Goal: Information Seeking & Learning: Learn about a topic

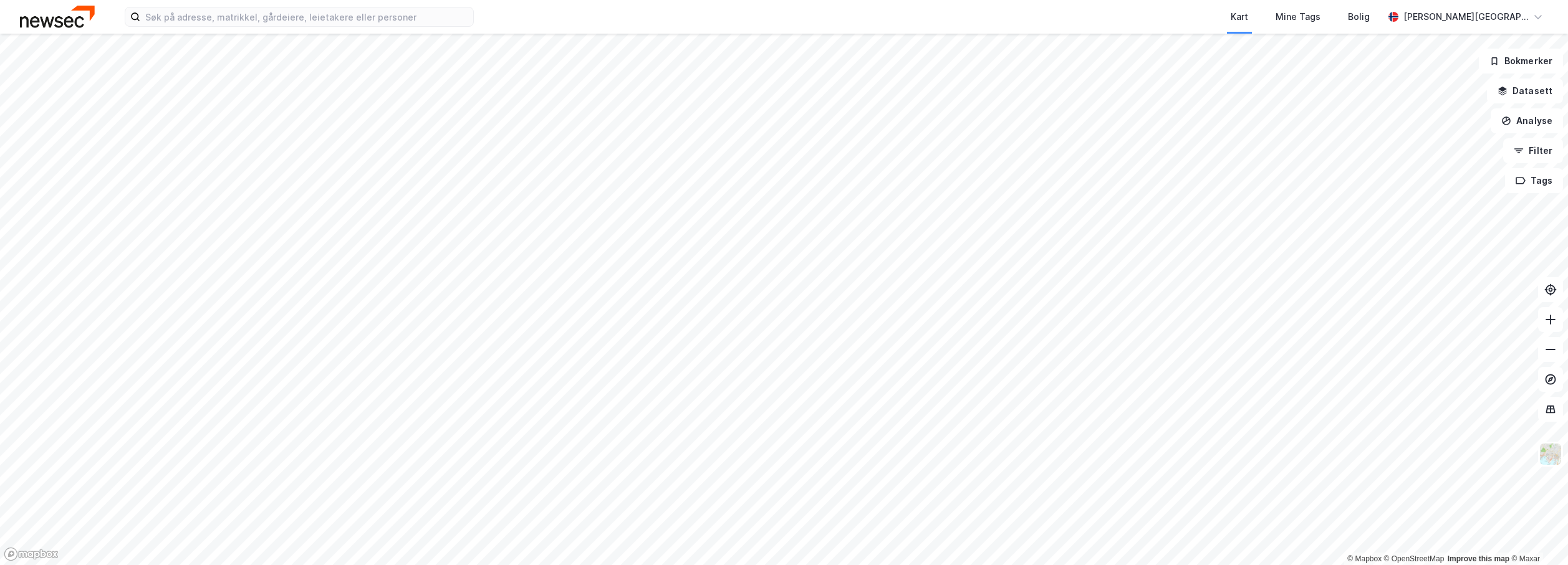
click at [901, 0] on html "Kart Mine Tags Bolig Mathias B. Åkvåg © Mapbox © OpenStreetMap Improve this map…" at bounding box center [784, 282] width 1568 height 565
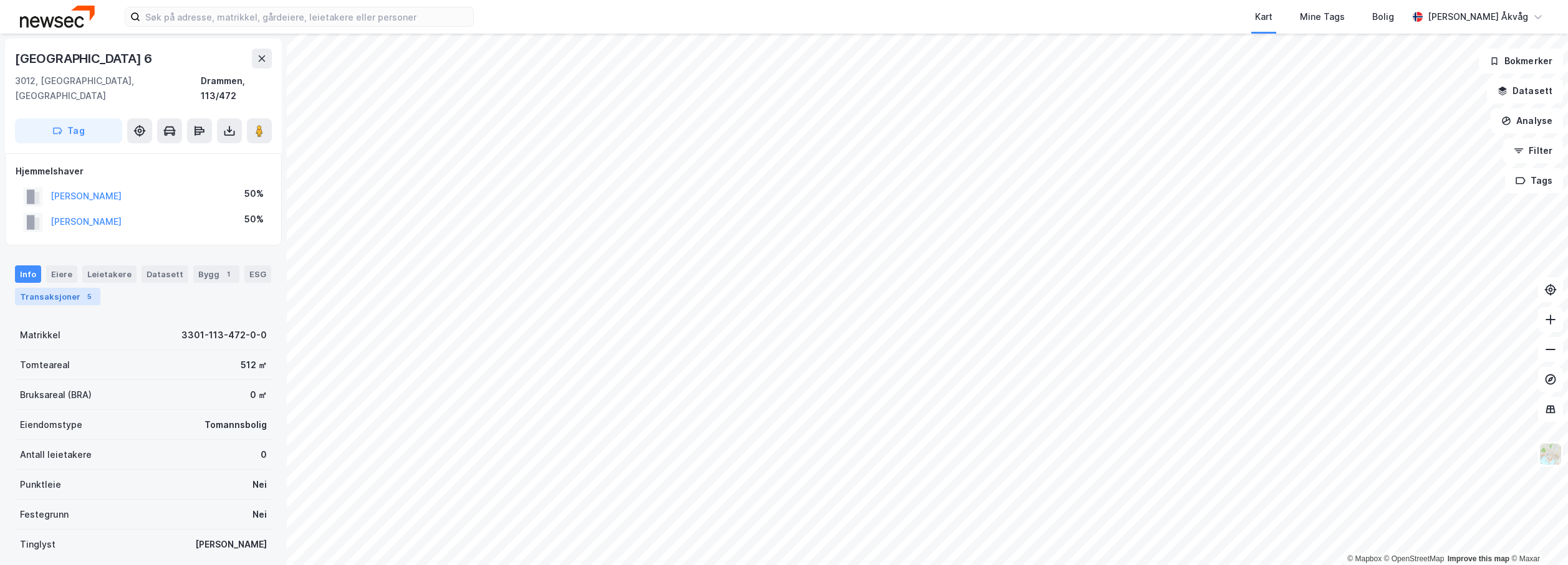
click at [48, 288] on div "Transaksjoner 5" at bounding box center [58, 297] width 86 height 18
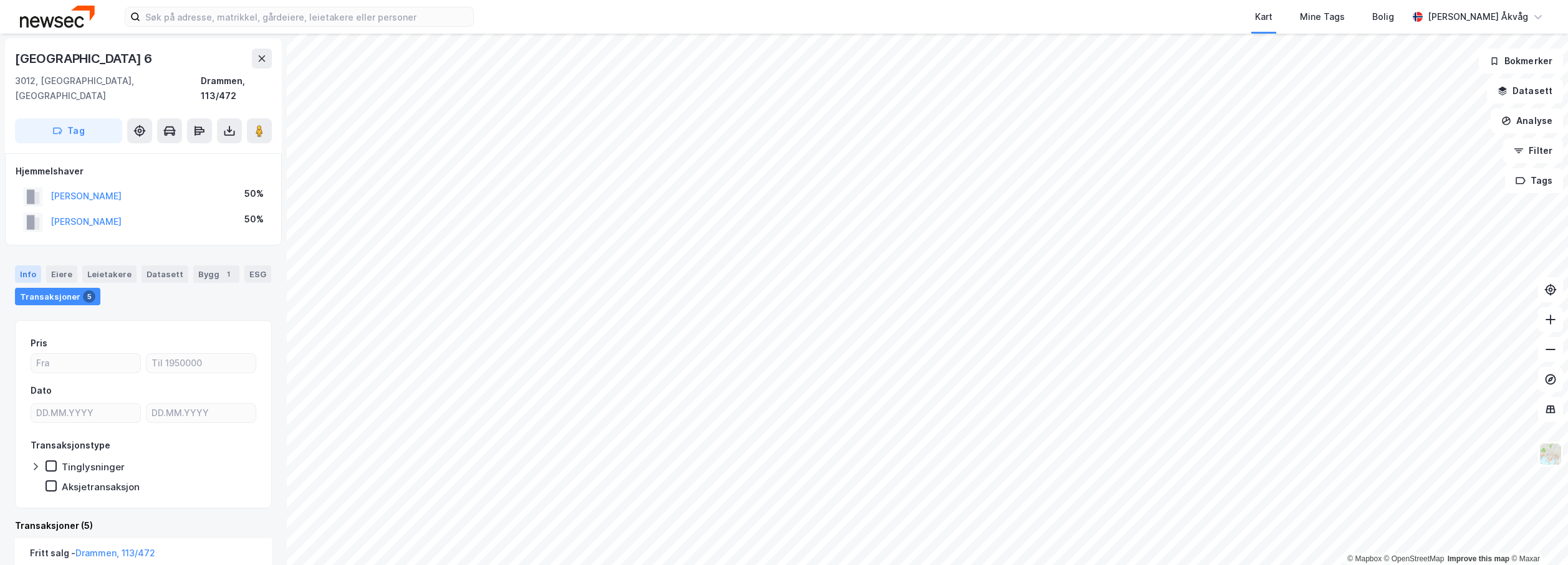
click at [40, 266] on div "Info" at bounding box center [28, 274] width 26 height 18
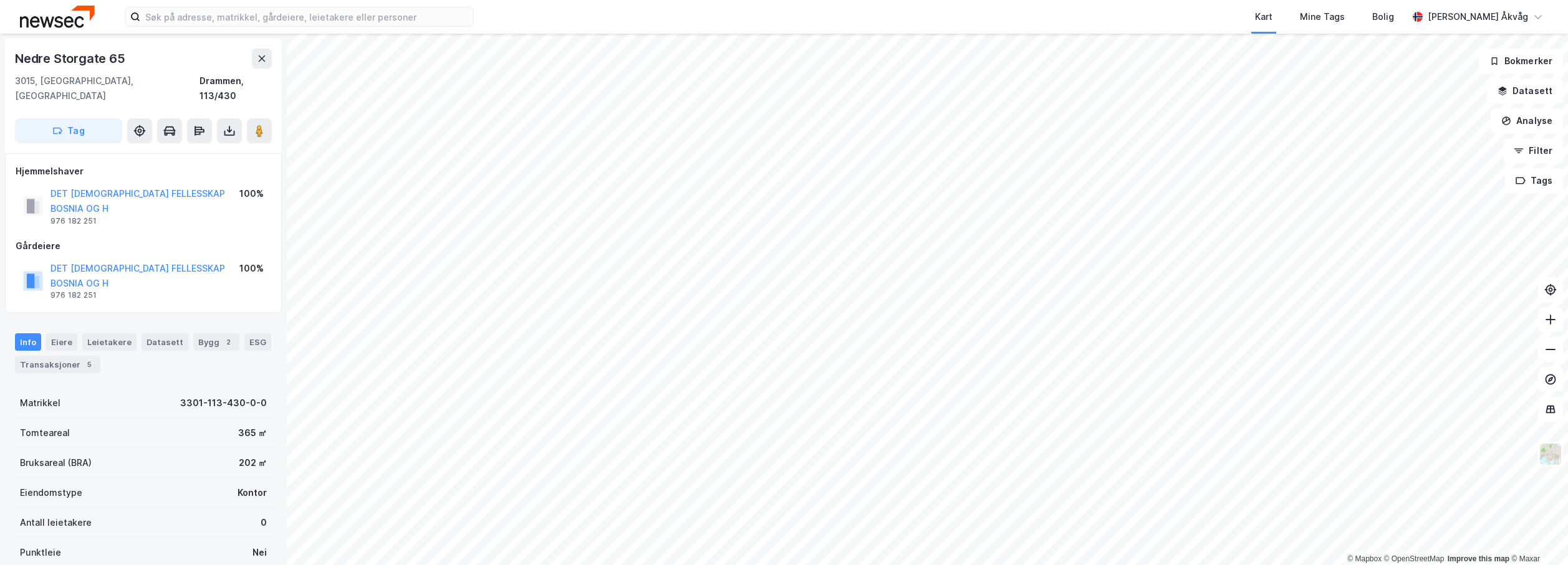
scroll to position [3, 0]
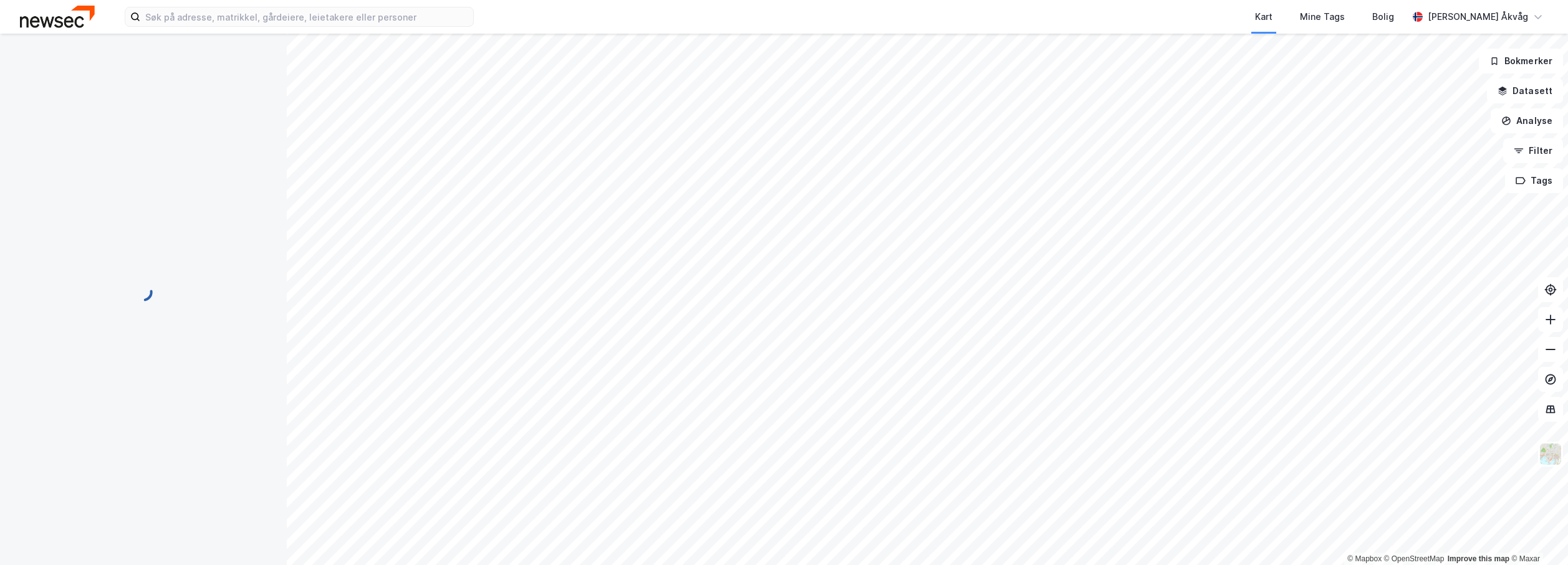
scroll to position [3, 0]
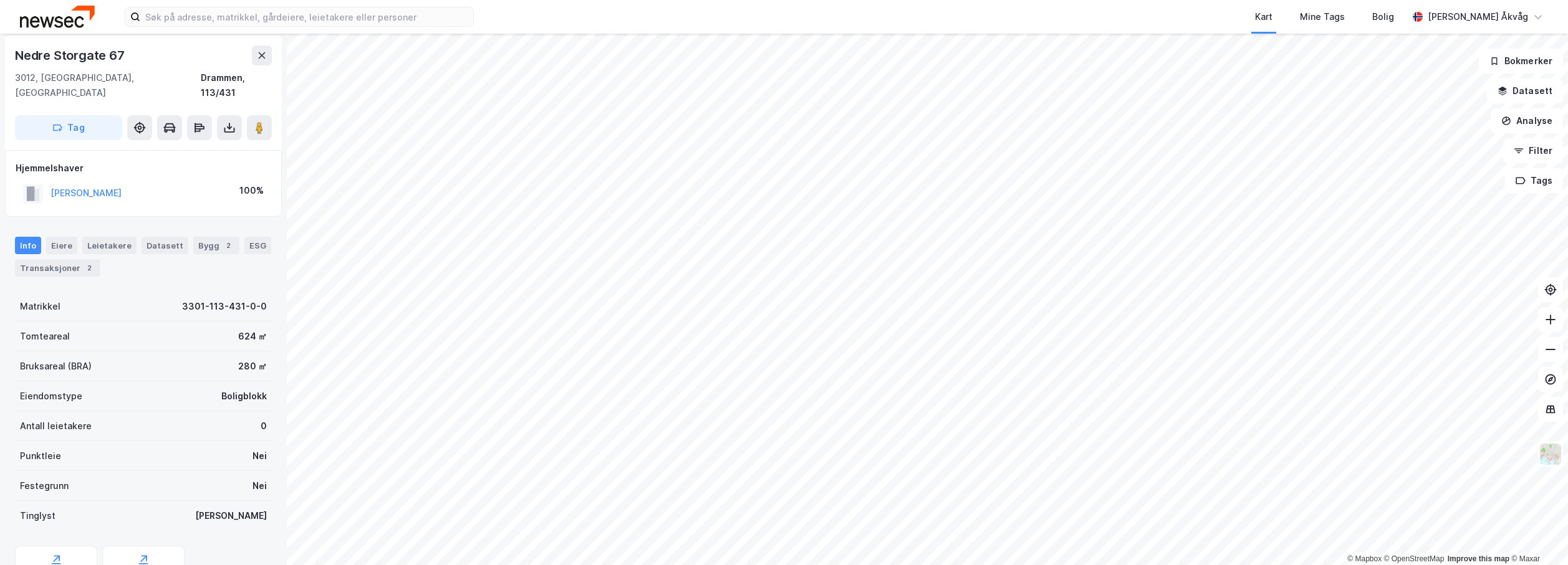
scroll to position [3, 0]
click at [23, 259] on div "Transaksjoner 2" at bounding box center [58, 268] width 86 height 18
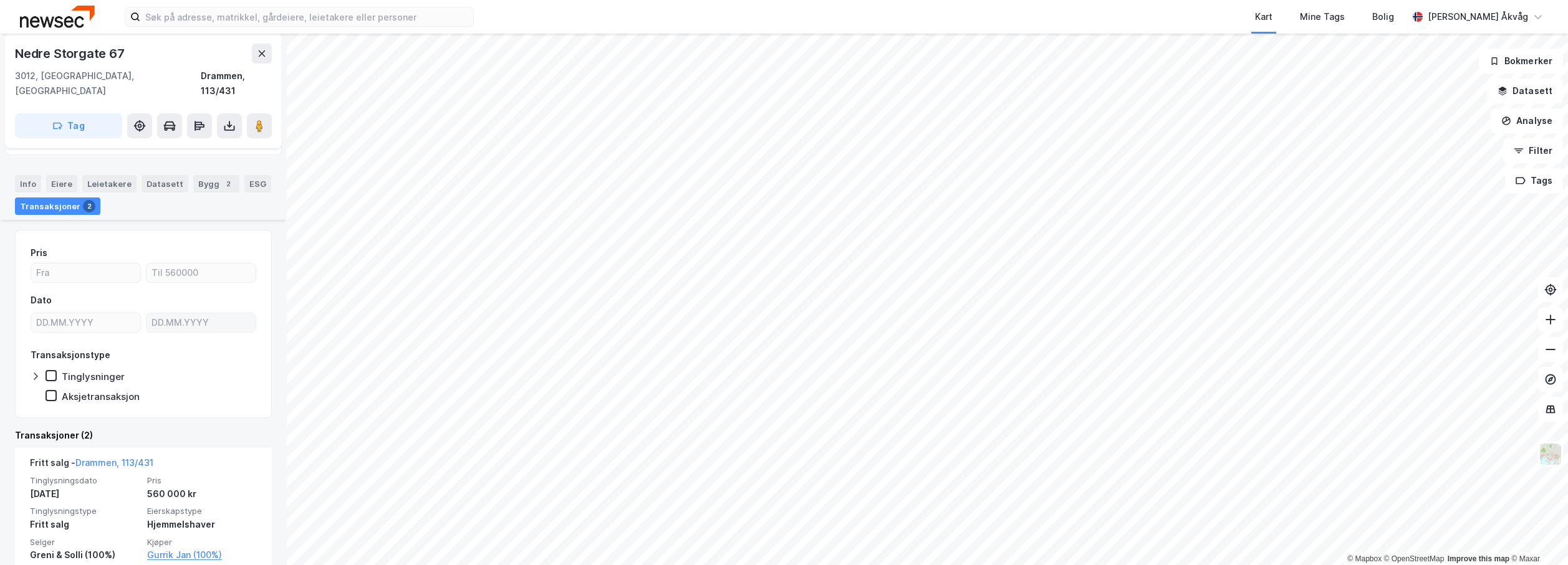
scroll to position [62, 0]
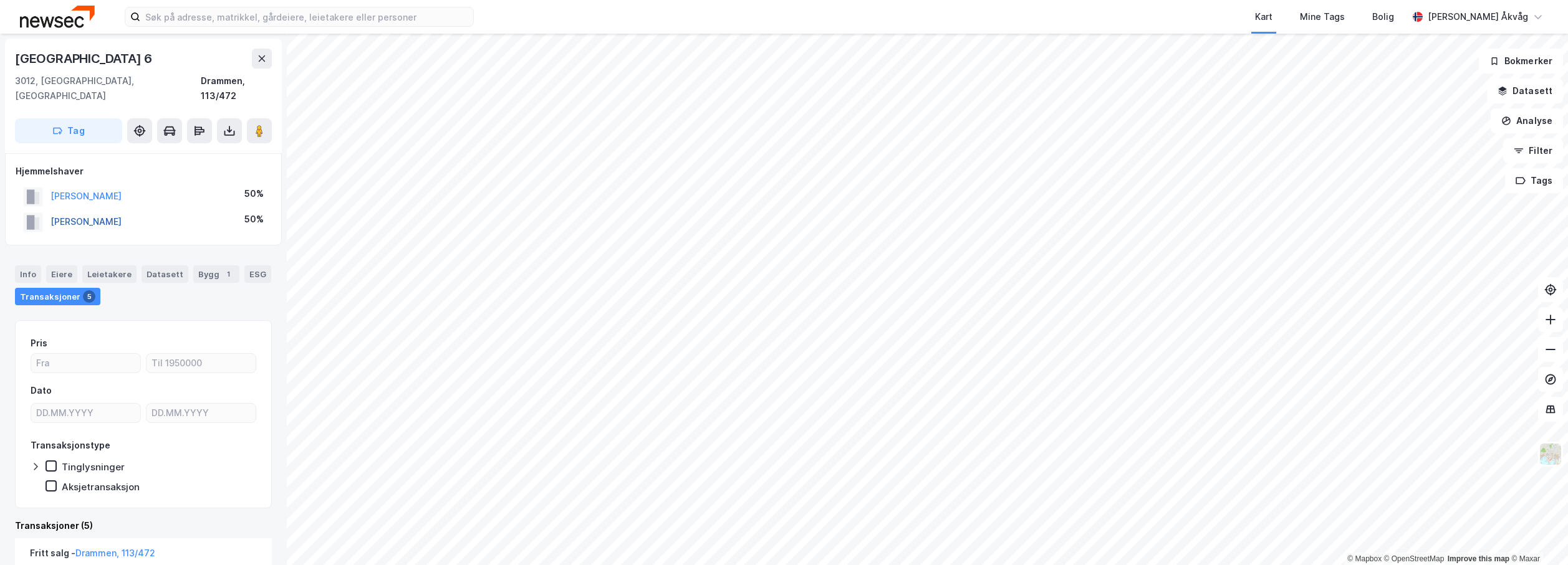
click at [0, 0] on button "[PERSON_NAME]" at bounding box center [0, 0] width 0 height 0
click at [1143, 6] on div "Kart Mine Tags Bolig" at bounding box center [971, 17] width 874 height 34
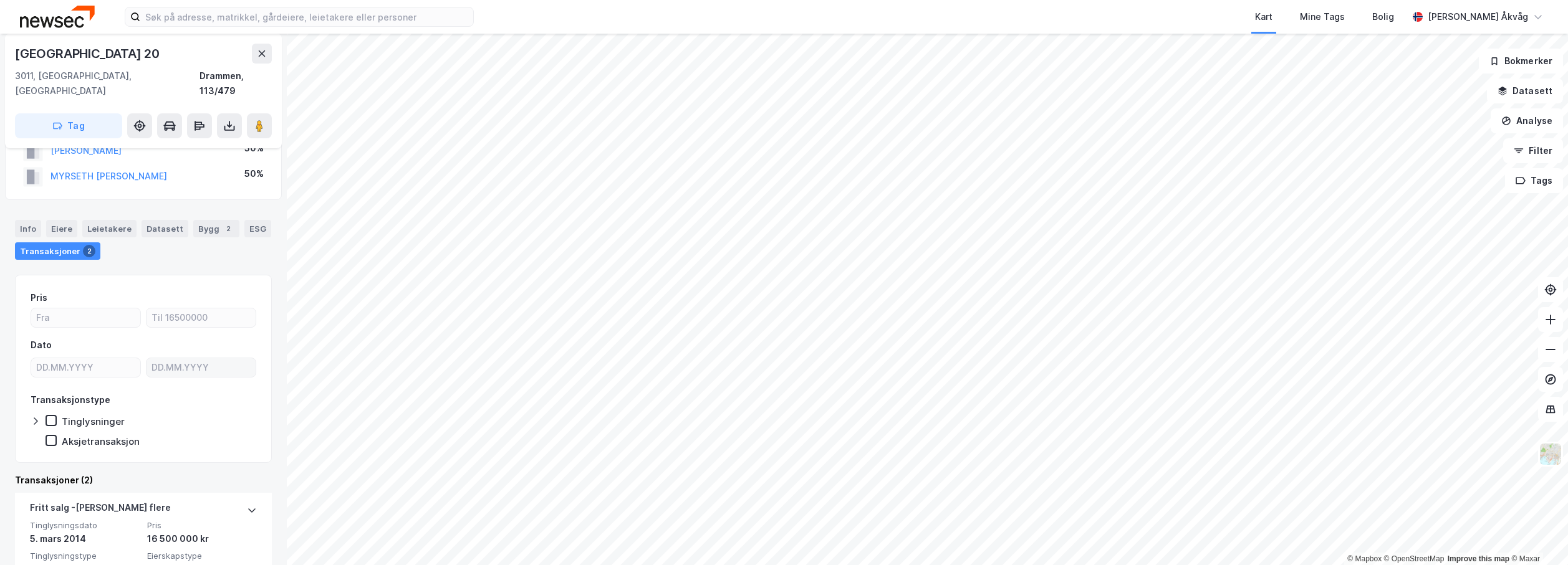
scroll to position [187, 0]
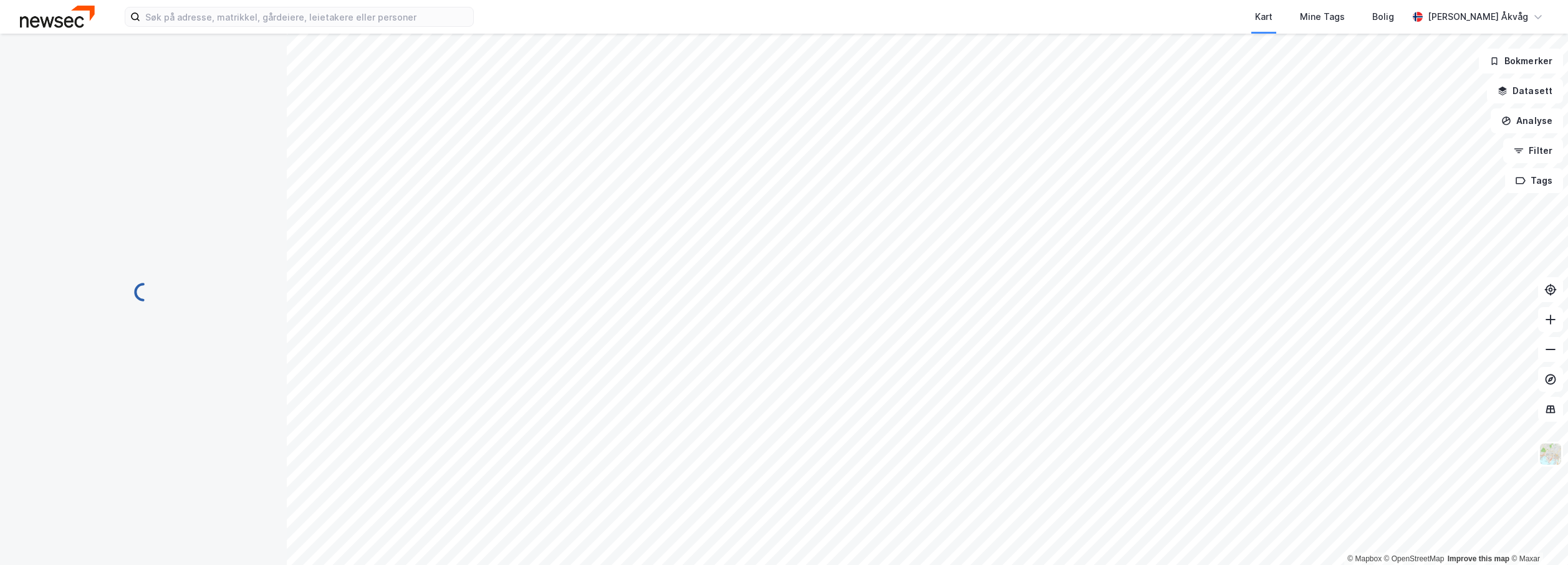
scroll to position [12, 0]
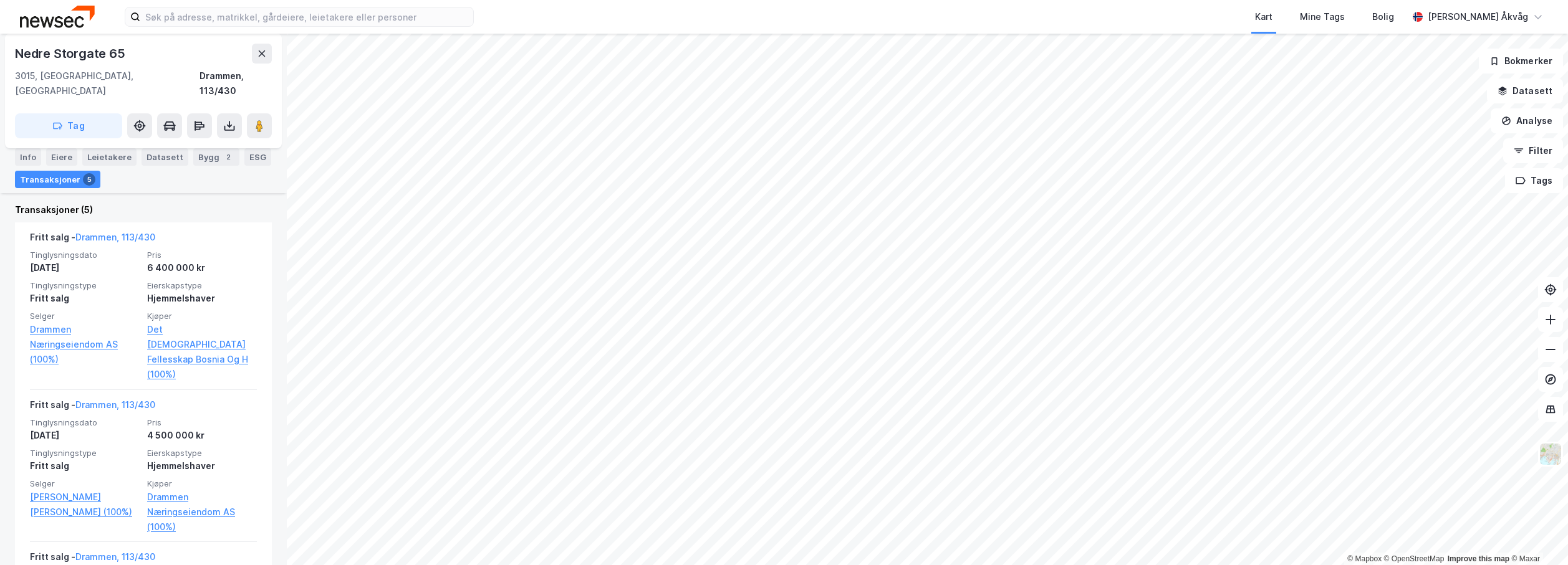
scroll to position [386, 0]
click at [20, 154] on div "Info" at bounding box center [28, 157] width 26 height 18
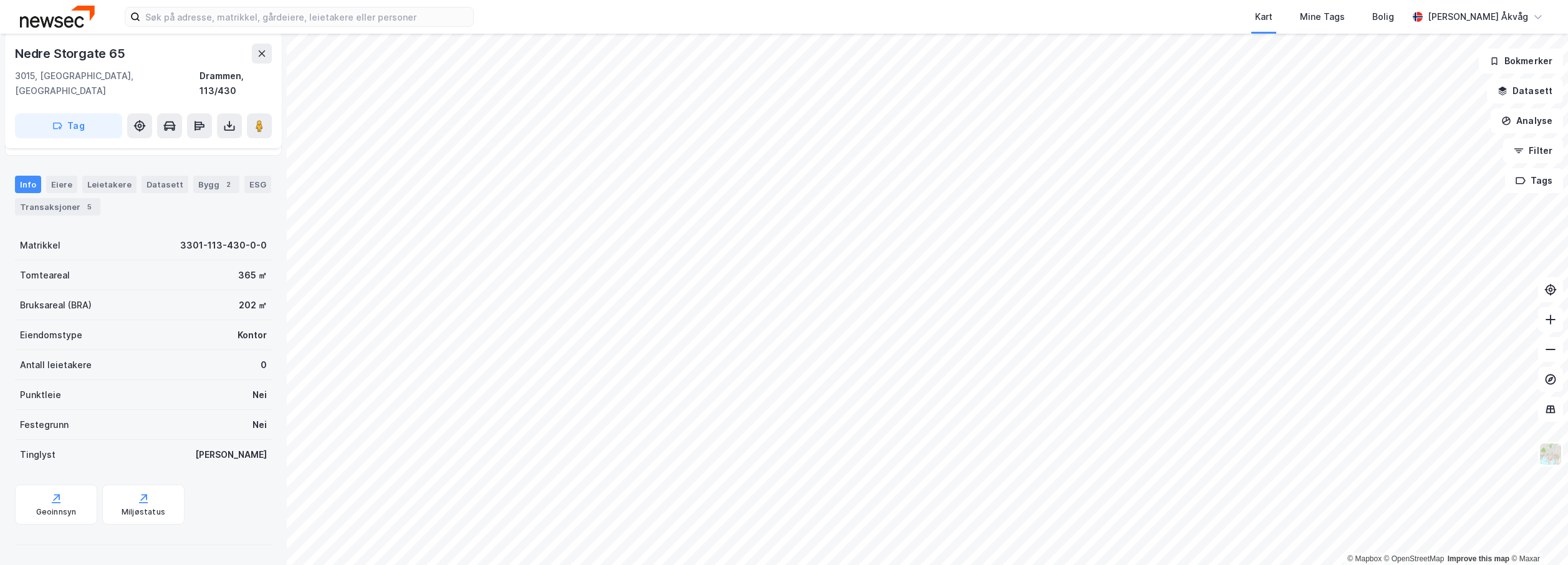
scroll to position [113, 0]
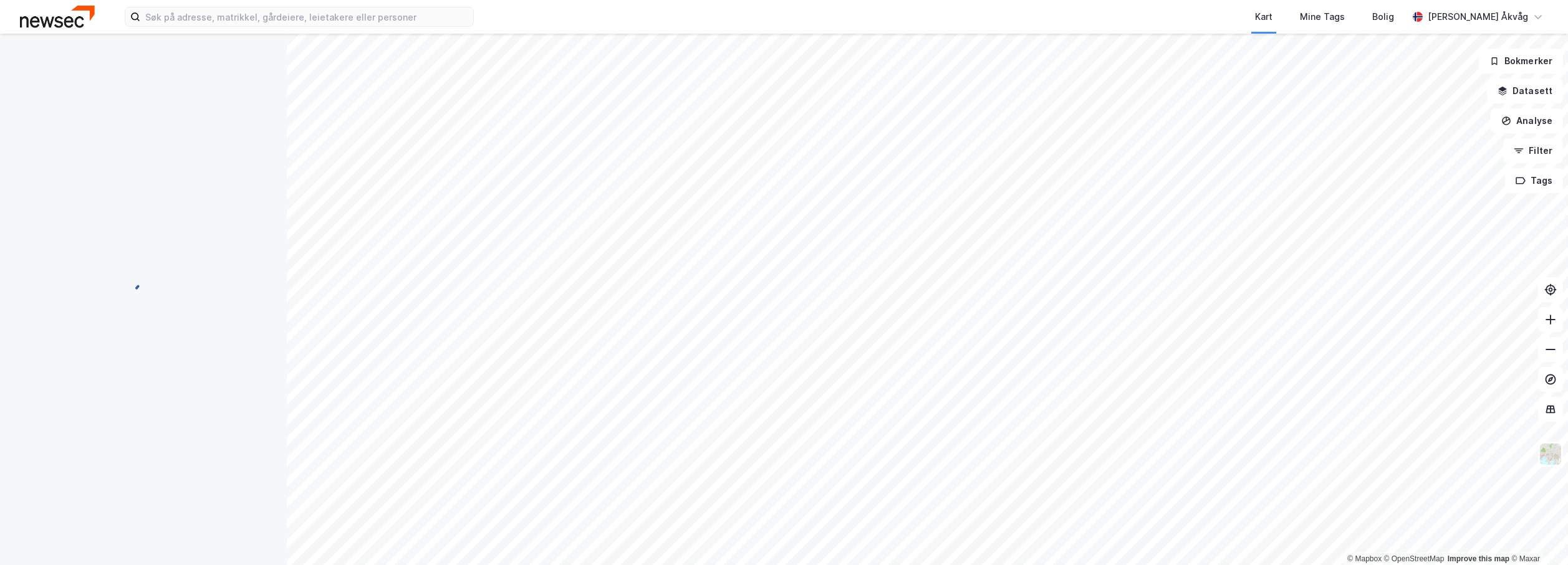
scroll to position [1, 0]
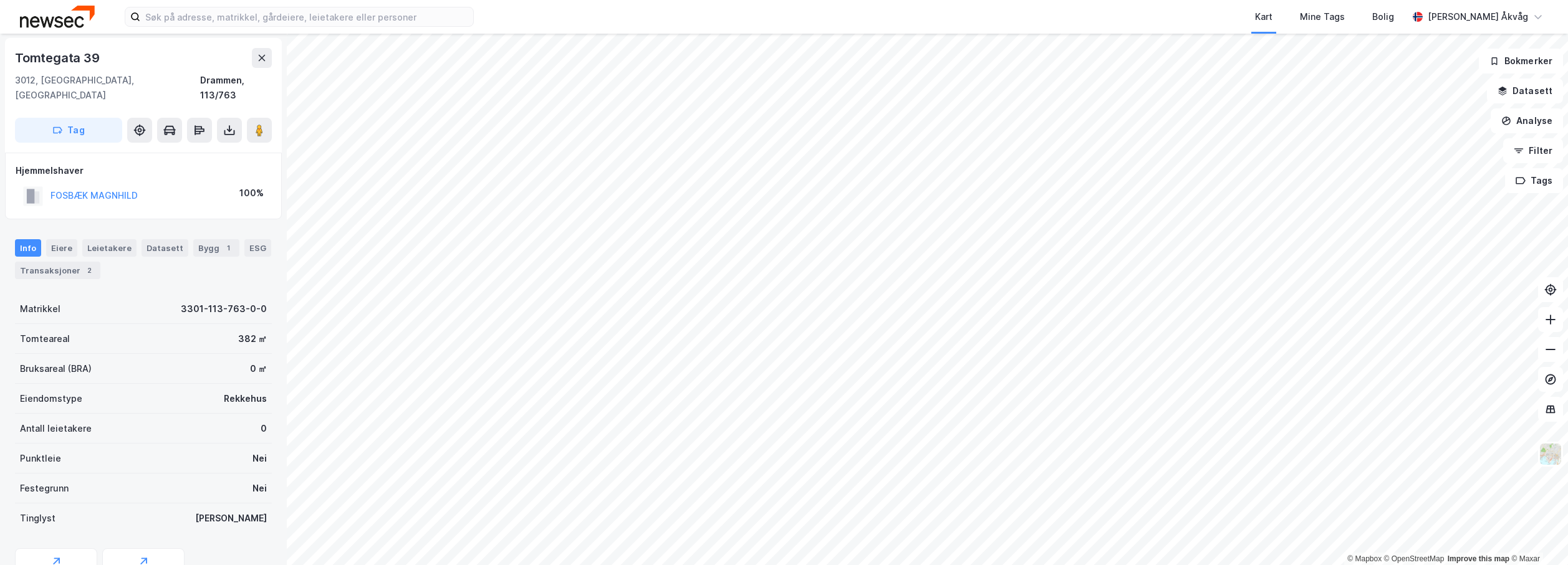
scroll to position [1, 0]
click at [0, 0] on button "FOSBÆK MAGNHILD" at bounding box center [0, 0] width 0 height 0
drag, startPoint x: 44, startPoint y: 233, endPoint x: 61, endPoint y: 252, distance: 25.5
click at [61, 252] on div "Info [PERSON_NAME] Datasett Bygg 1 ESG Transaksjoner 2" at bounding box center [144, 258] width 257 height 40
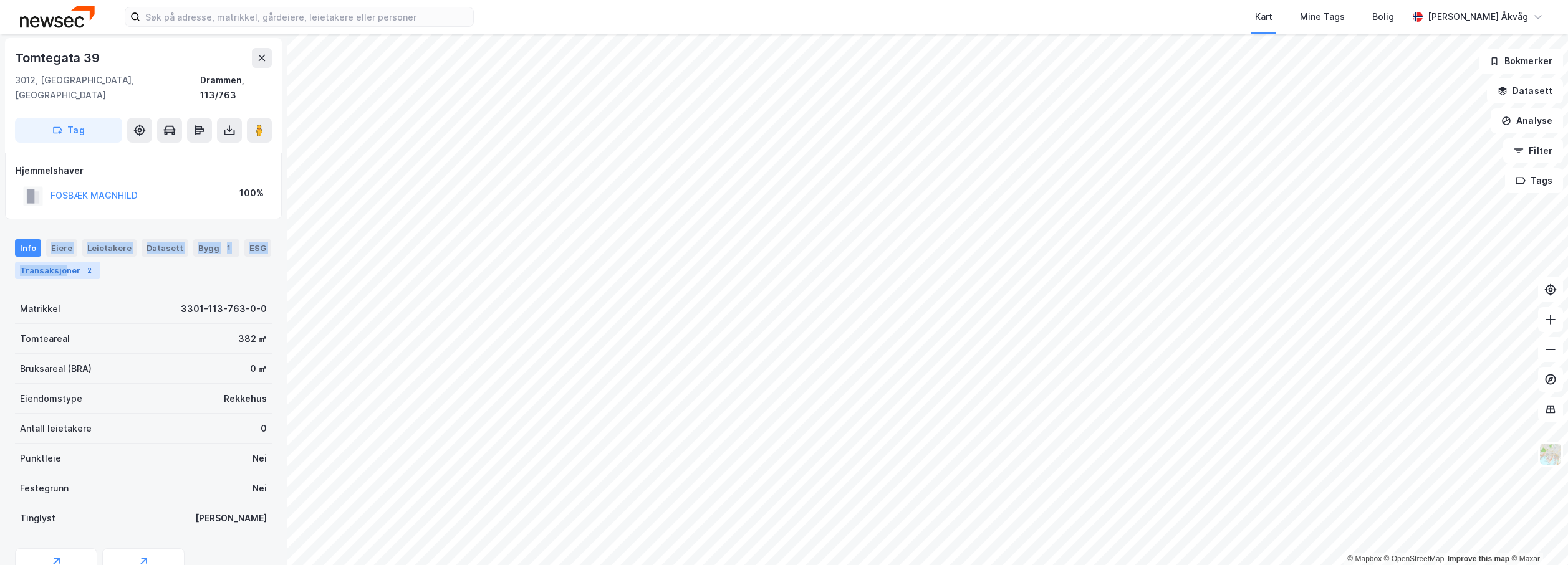
click at [61, 262] on div "Transaksjoner 2" at bounding box center [58, 270] width 86 height 18
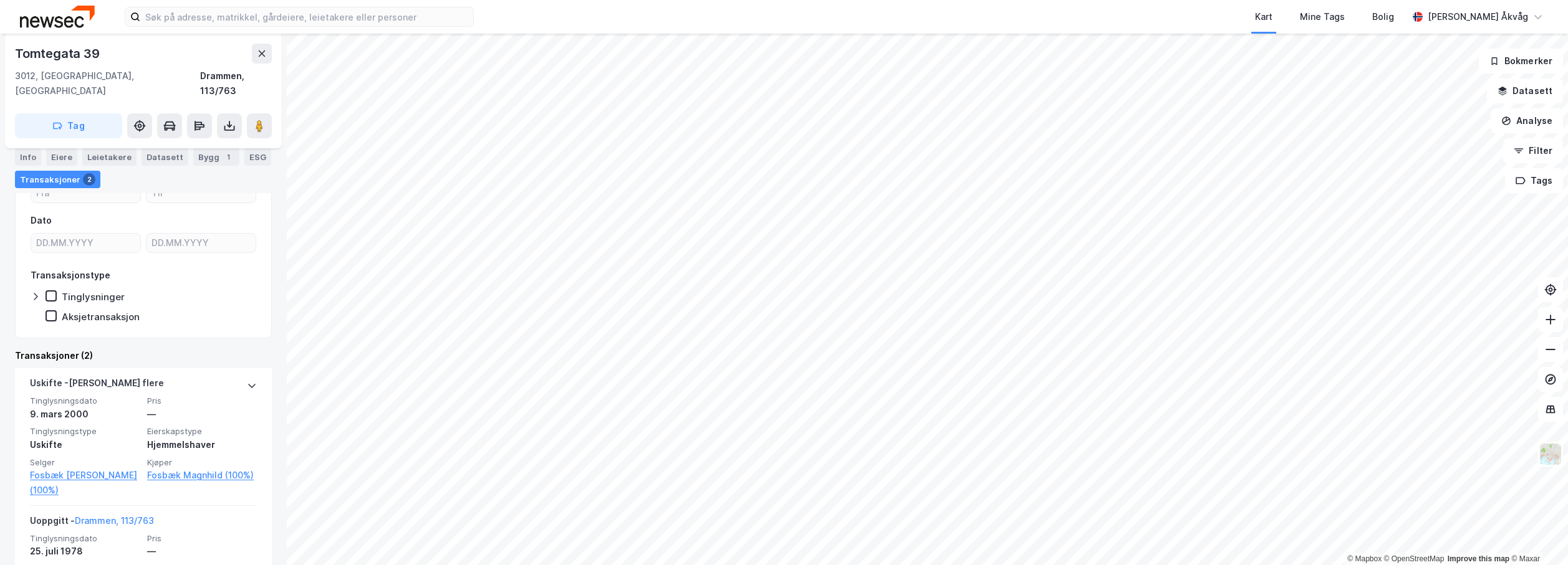
scroll to position [187, 0]
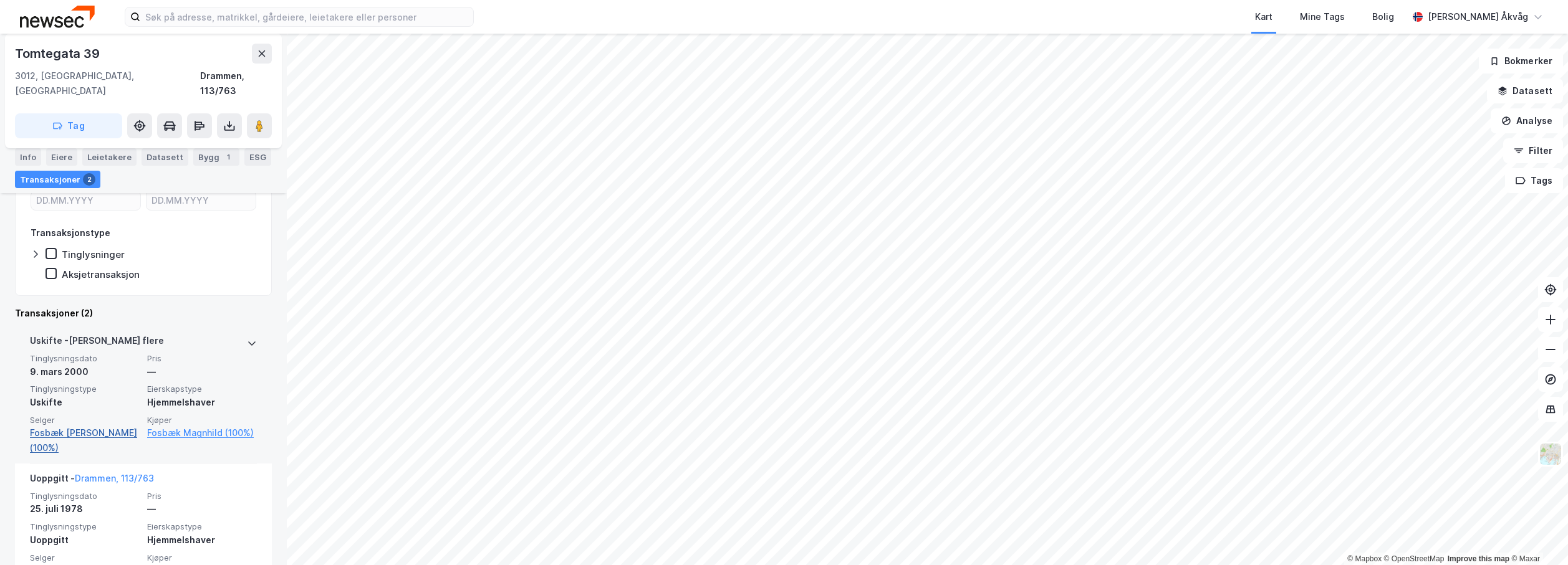
click at [107, 425] on link "Fosbæk [PERSON_NAME] (100%)" at bounding box center [85, 440] width 110 height 30
